Goal: Find specific page/section: Find specific page/section

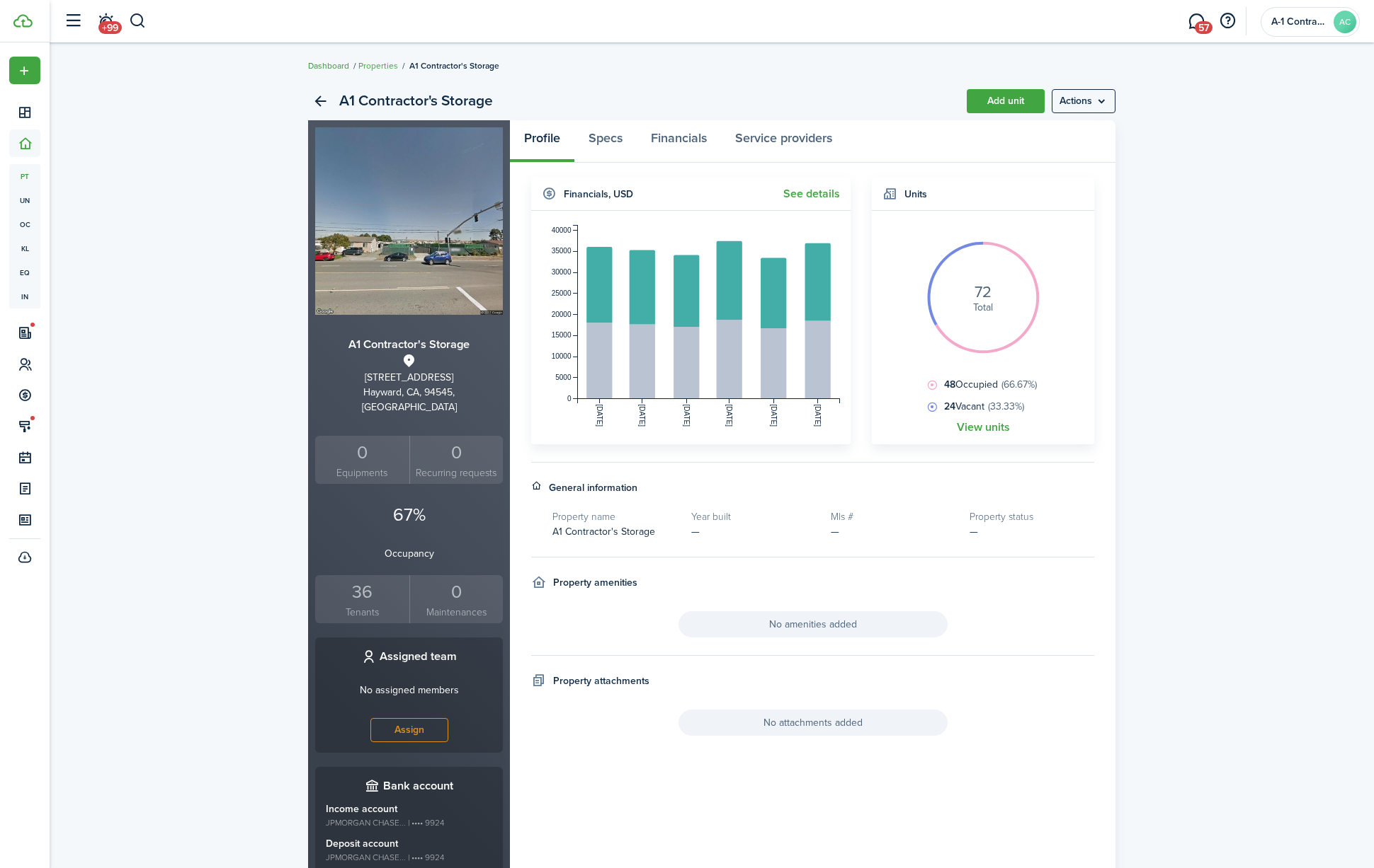
click at [334, 68] on link "Dashboard" at bounding box center [328, 65] width 41 height 12
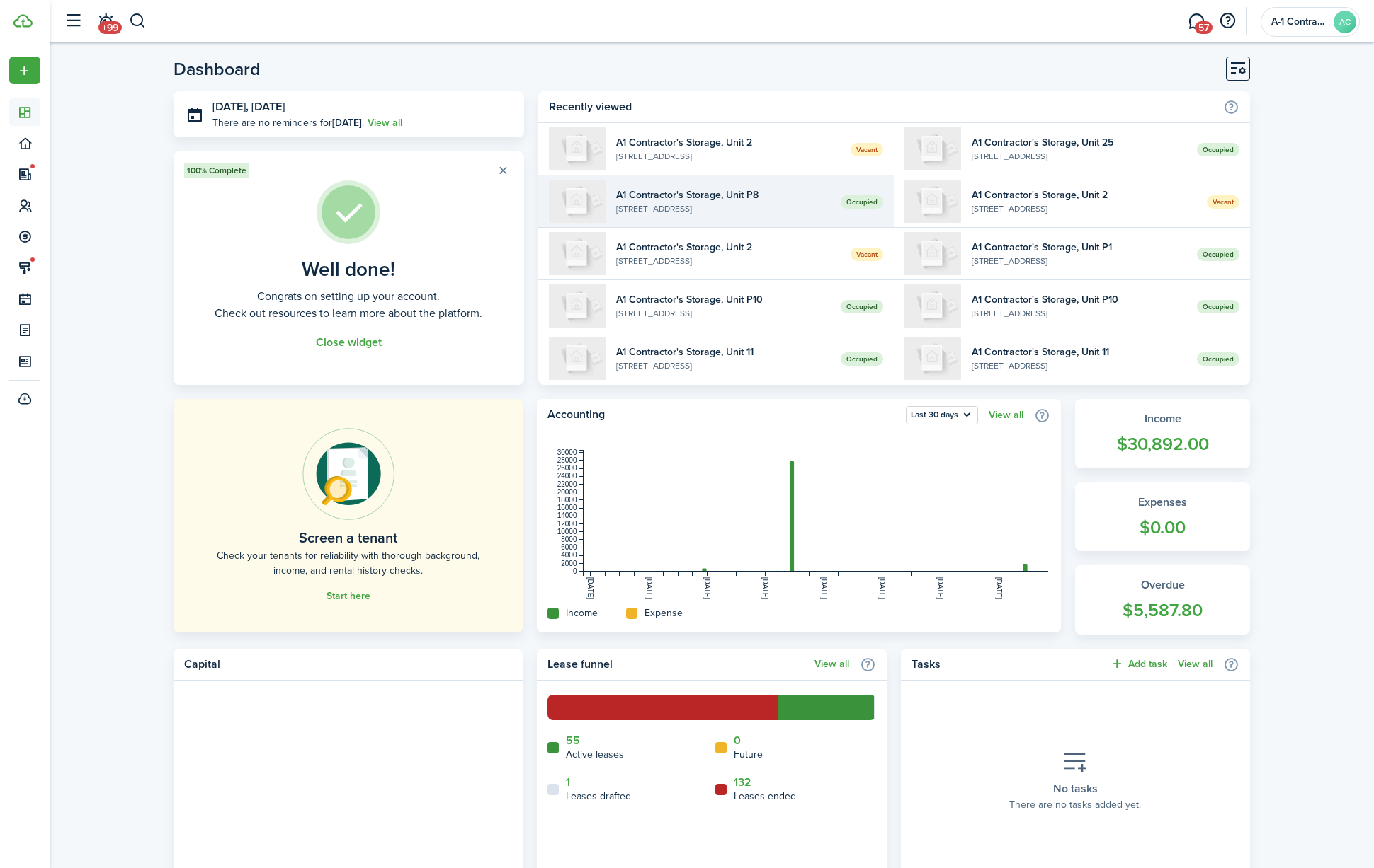
click at [652, 199] on widget-list-item-title "A1 Contractor's Storage, Unit P8" at bounding box center [723, 195] width 214 height 15
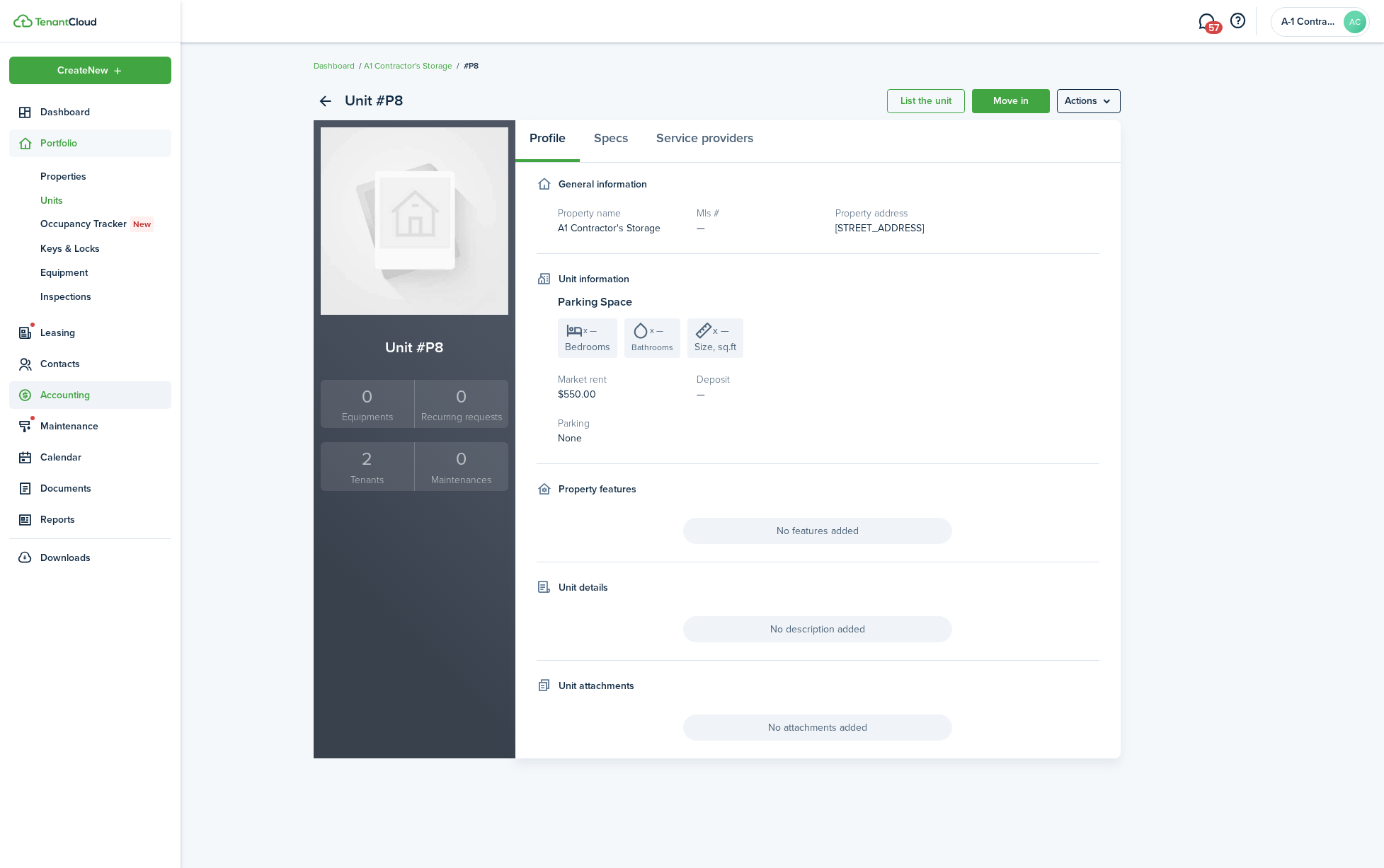
click at [80, 392] on span "Accounting" at bounding box center [106, 396] width 131 height 15
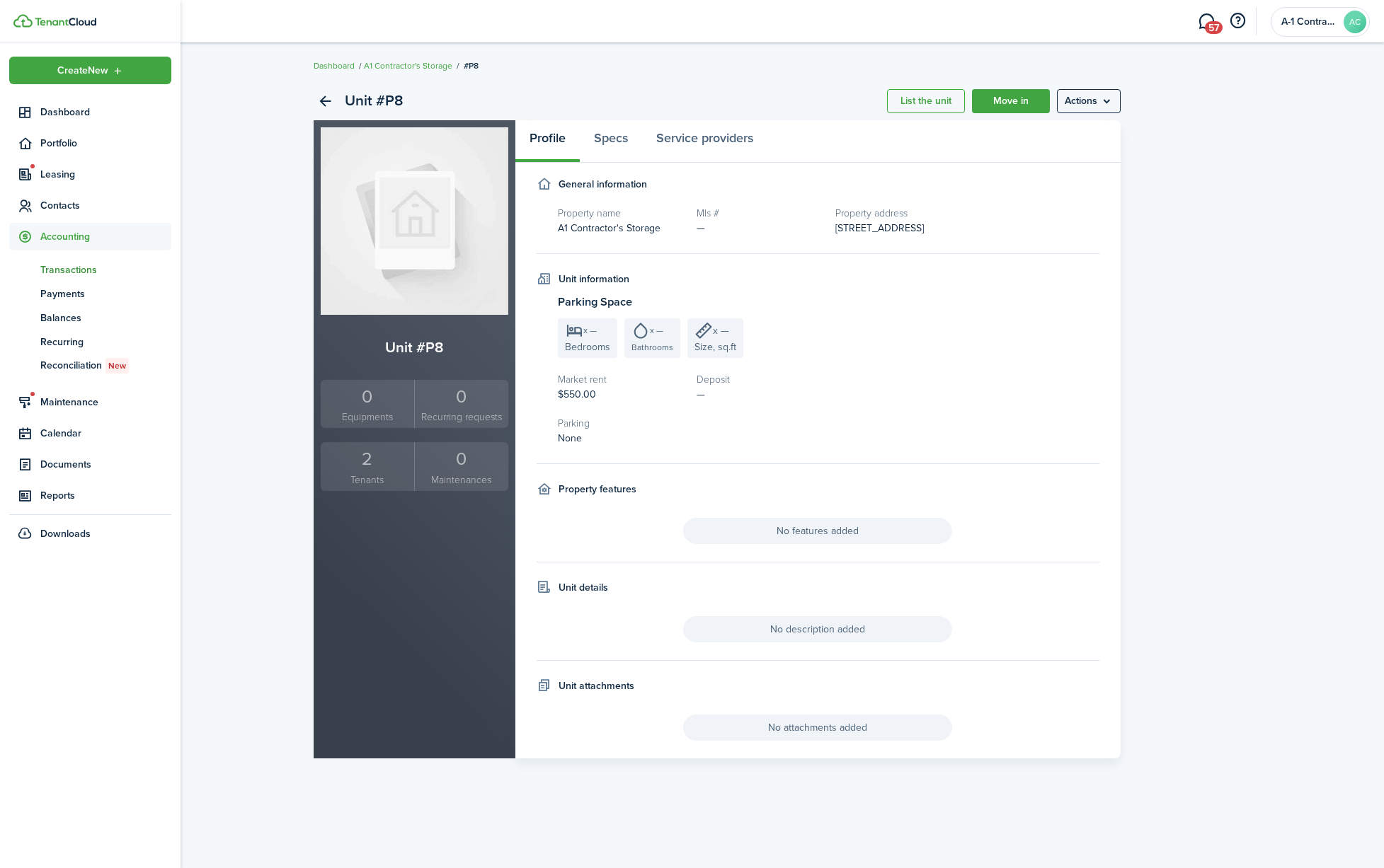
click at [82, 271] on span "Transactions" at bounding box center [106, 270] width 131 height 15
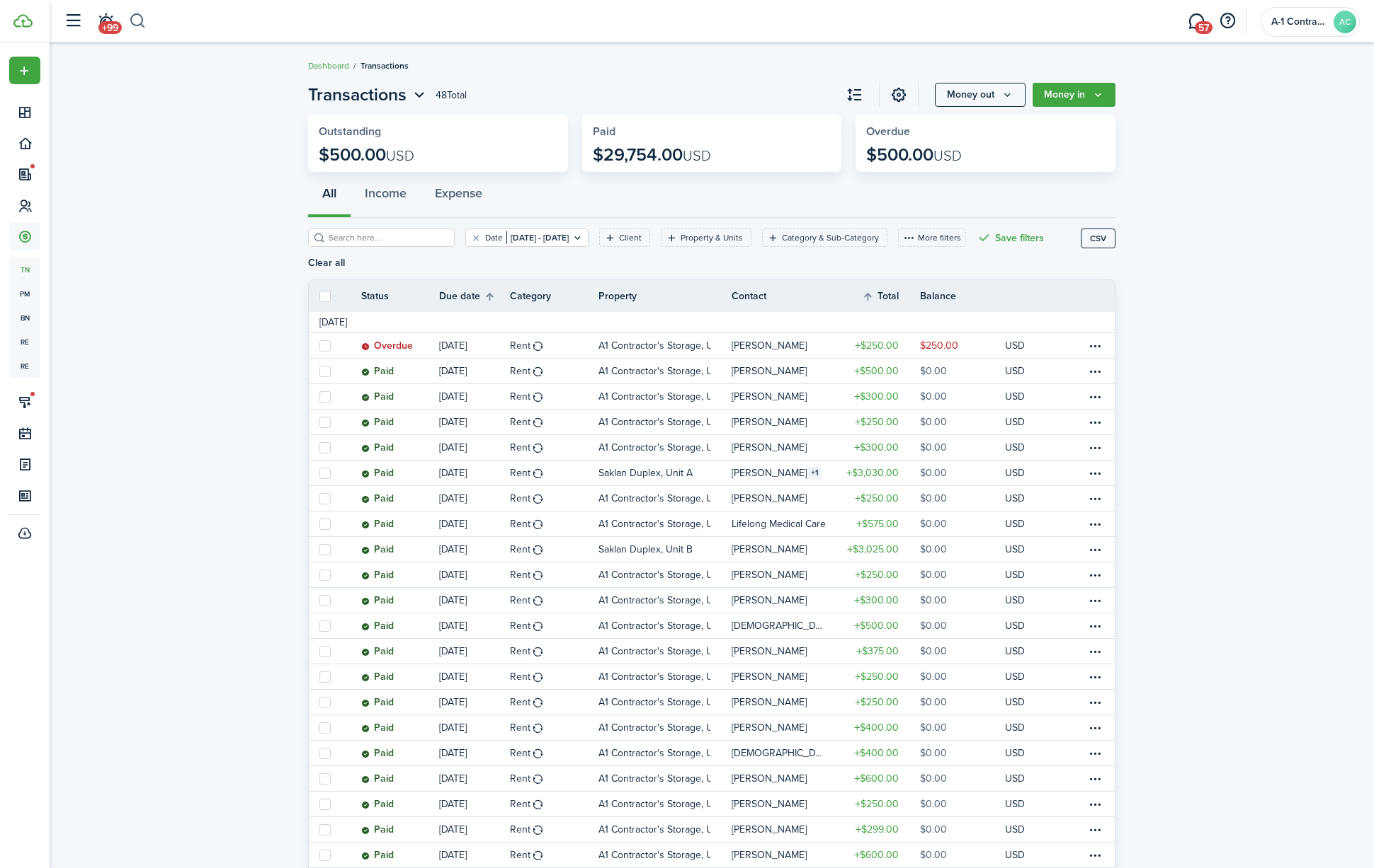
click at [138, 19] on button "button" at bounding box center [137, 21] width 17 height 24
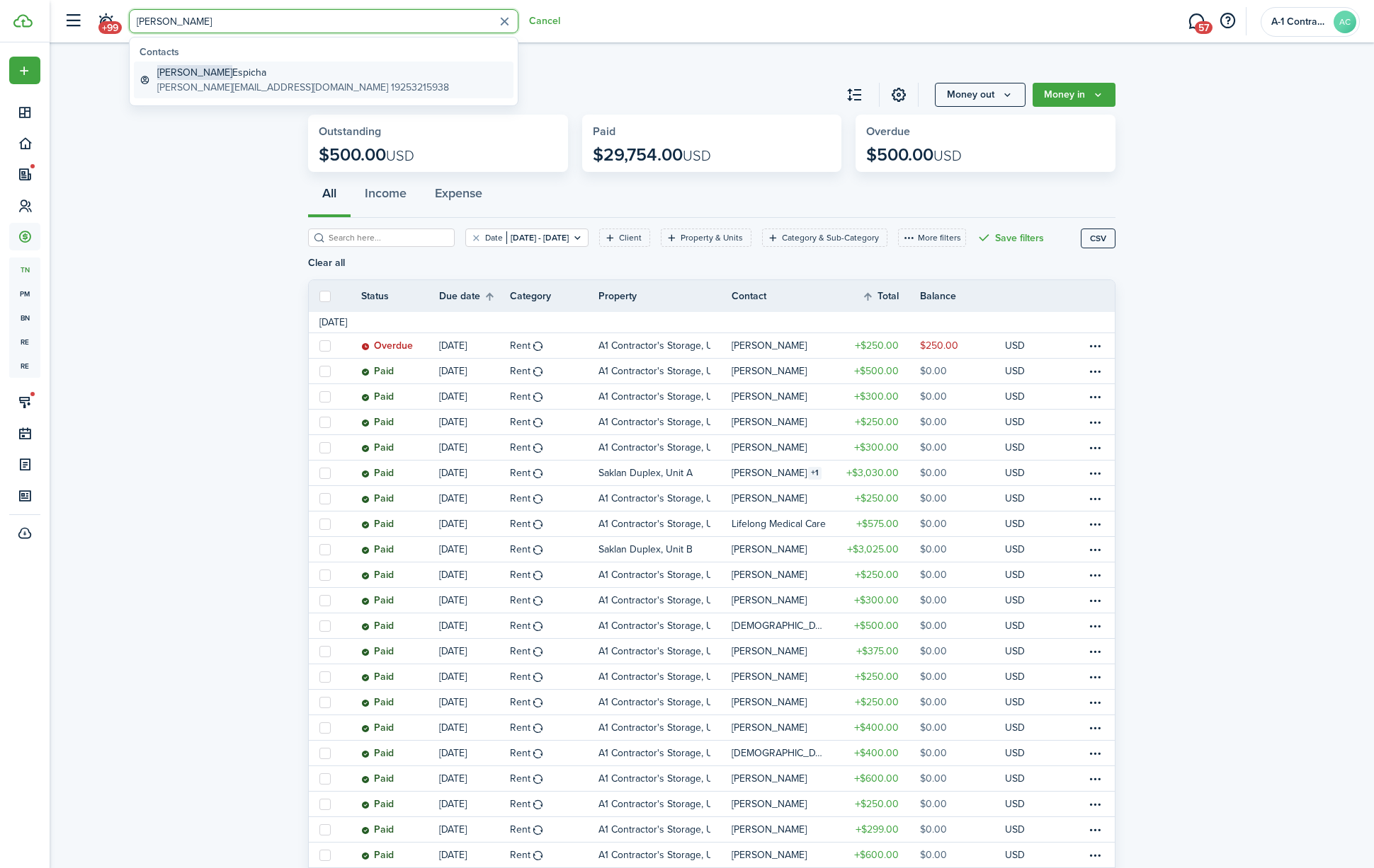
type input "[PERSON_NAME]"
click at [228, 92] on global-search-item-description "[PERSON_NAME][EMAIL_ADDRESS][DOMAIN_NAME] 19253215938" at bounding box center [304, 87] width 292 height 15
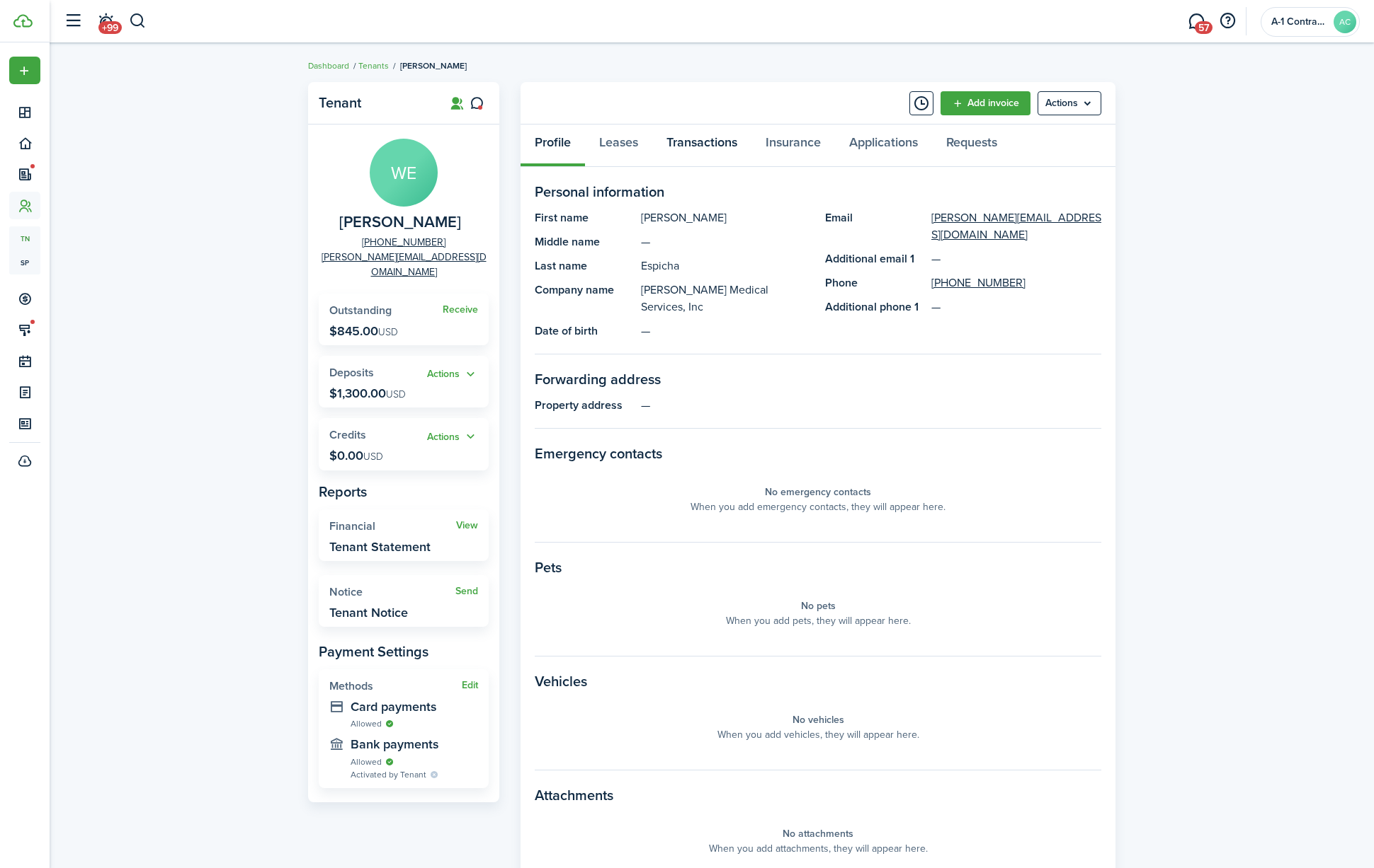
drag, startPoint x: 700, startPoint y: 143, endPoint x: 710, endPoint y: 152, distance: 13.5
click at [700, 144] on link "Transactions" at bounding box center [702, 146] width 99 height 43
